Goal: Information Seeking & Learning: Learn about a topic

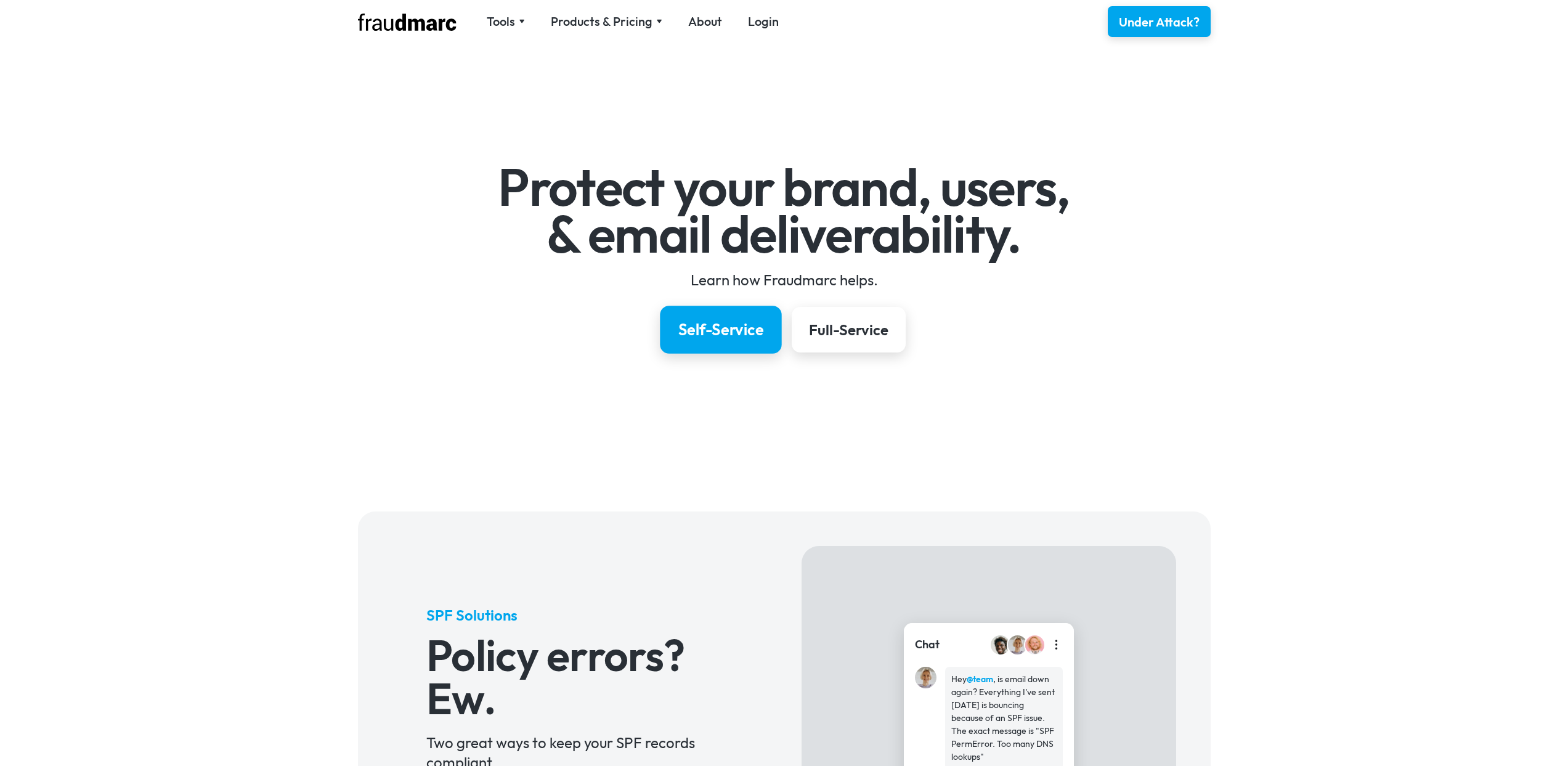
click at [729, 325] on div "Self-Service" at bounding box center [720, 329] width 86 height 21
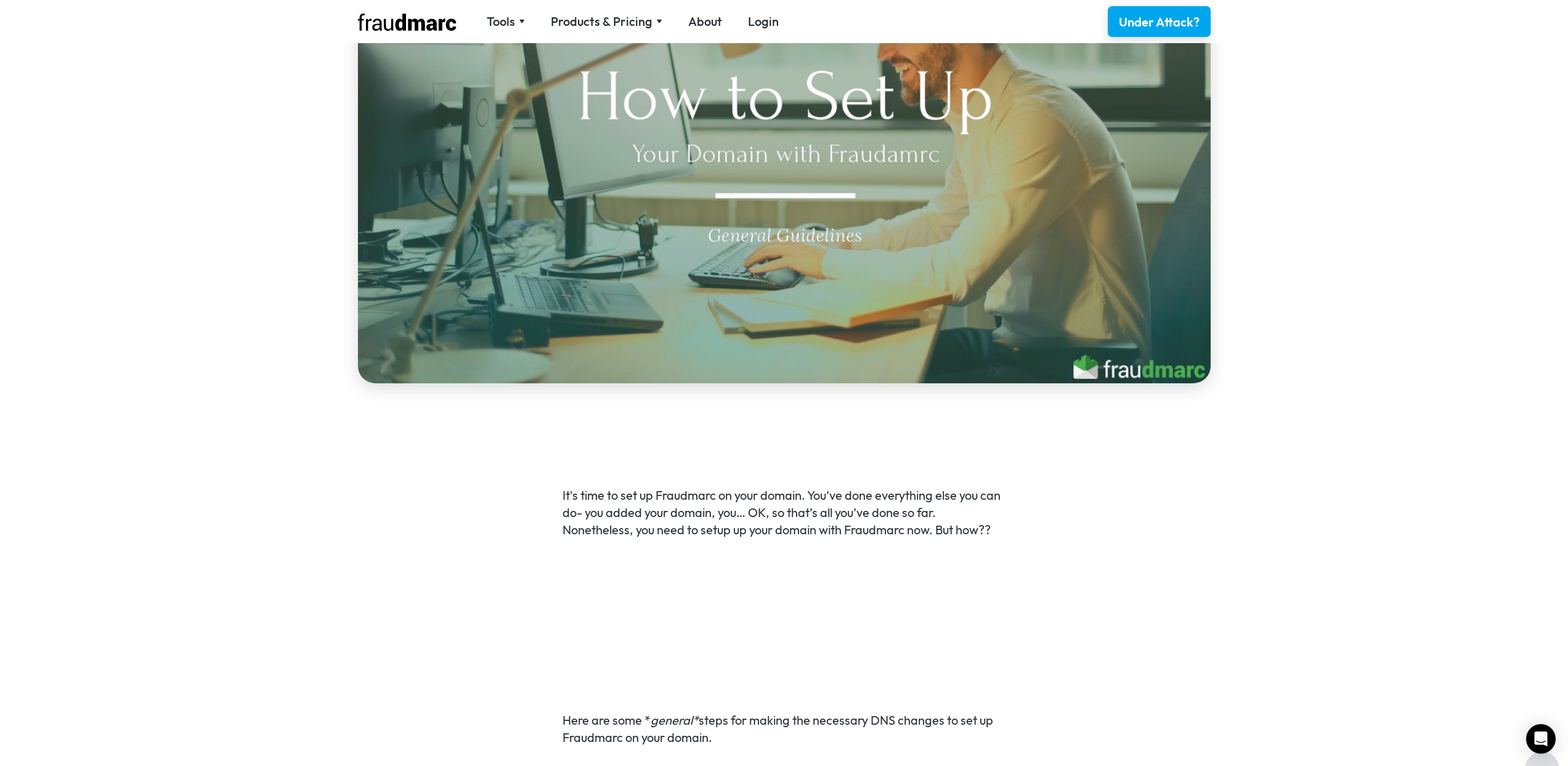
scroll to position [348, 0]
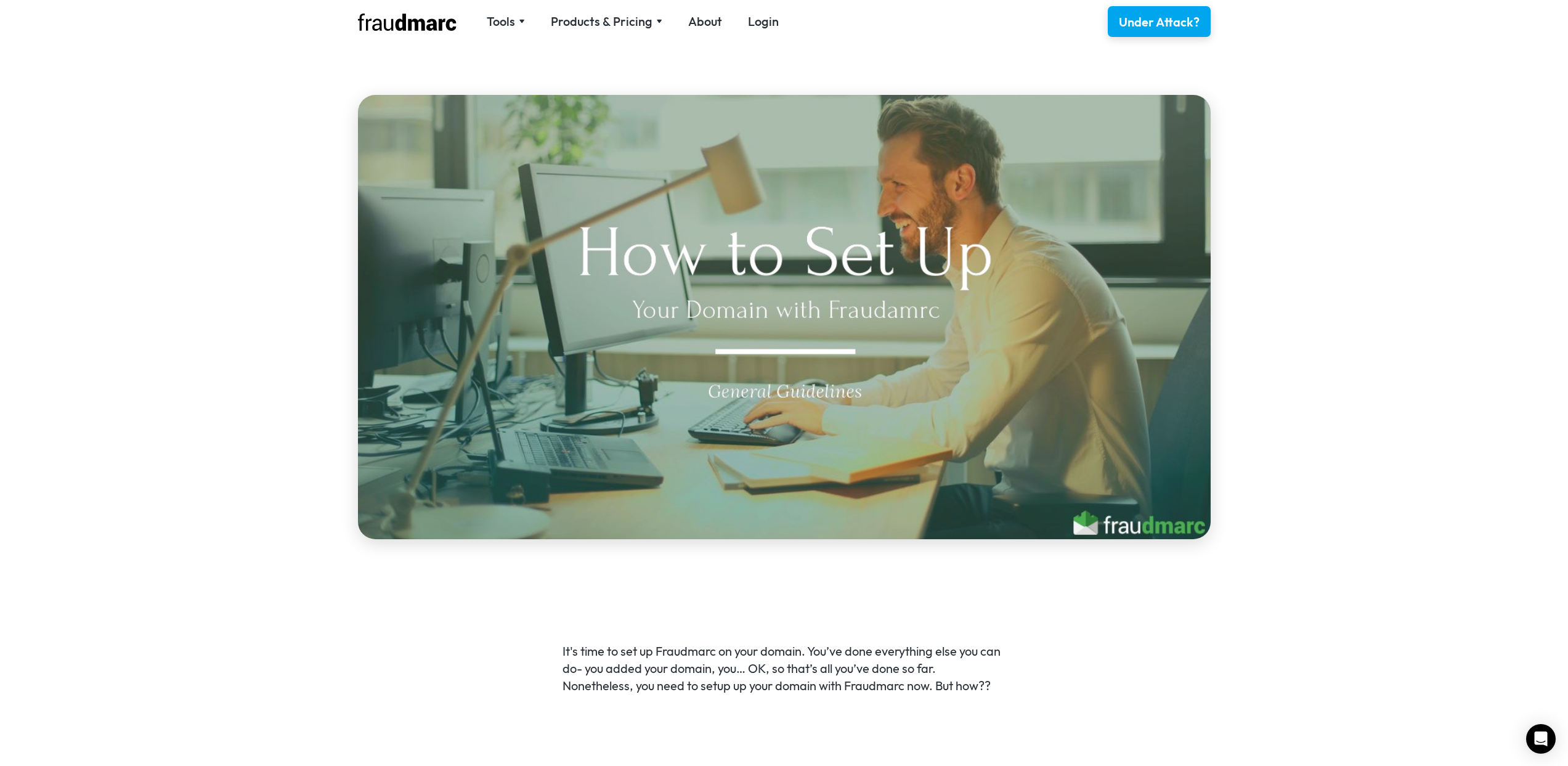
click at [833, 398] on img at bounding box center [784, 317] width 853 height 444
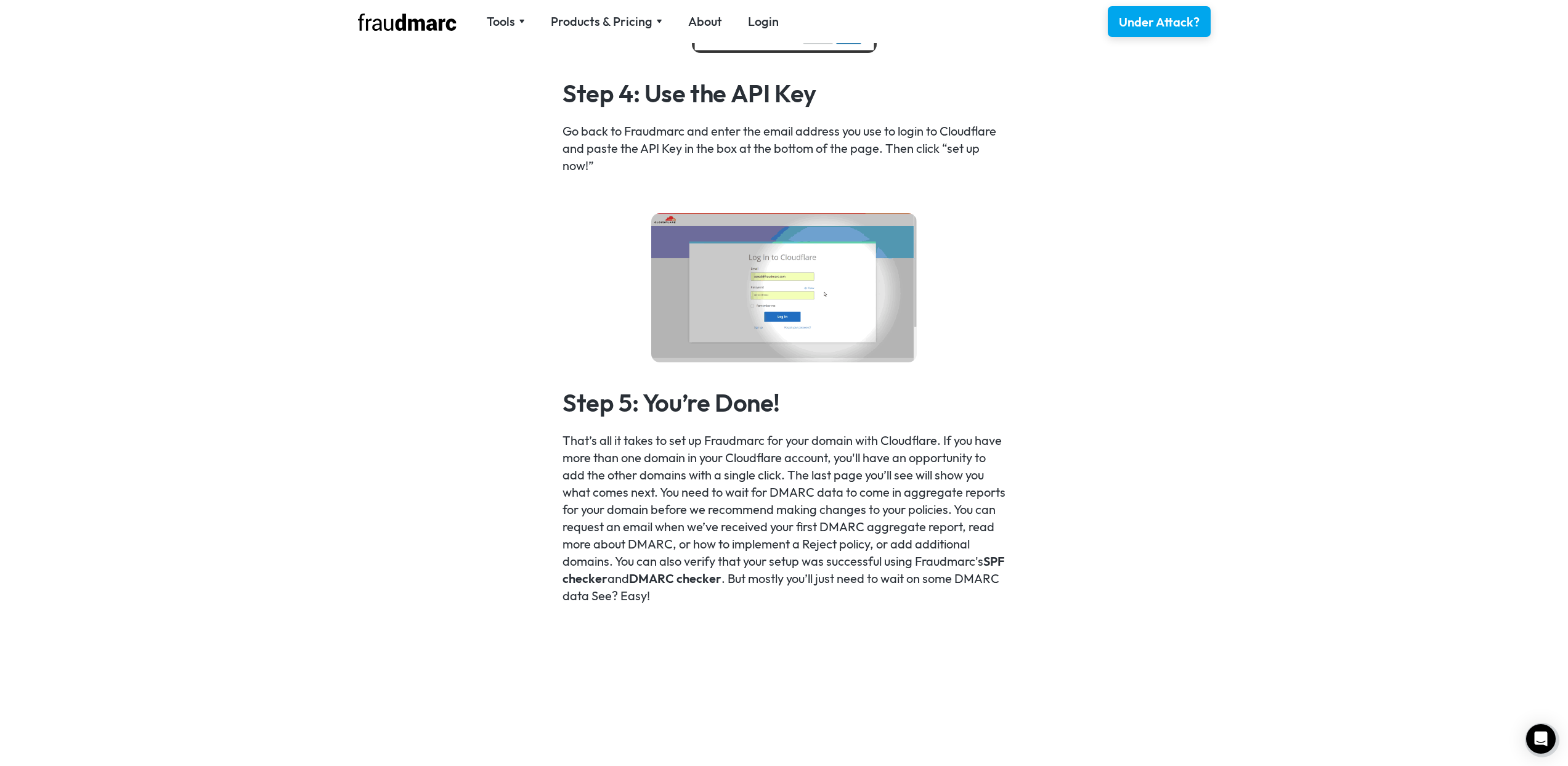
scroll to position [2360, 0]
